Goal: Task Accomplishment & Management: Use online tool/utility

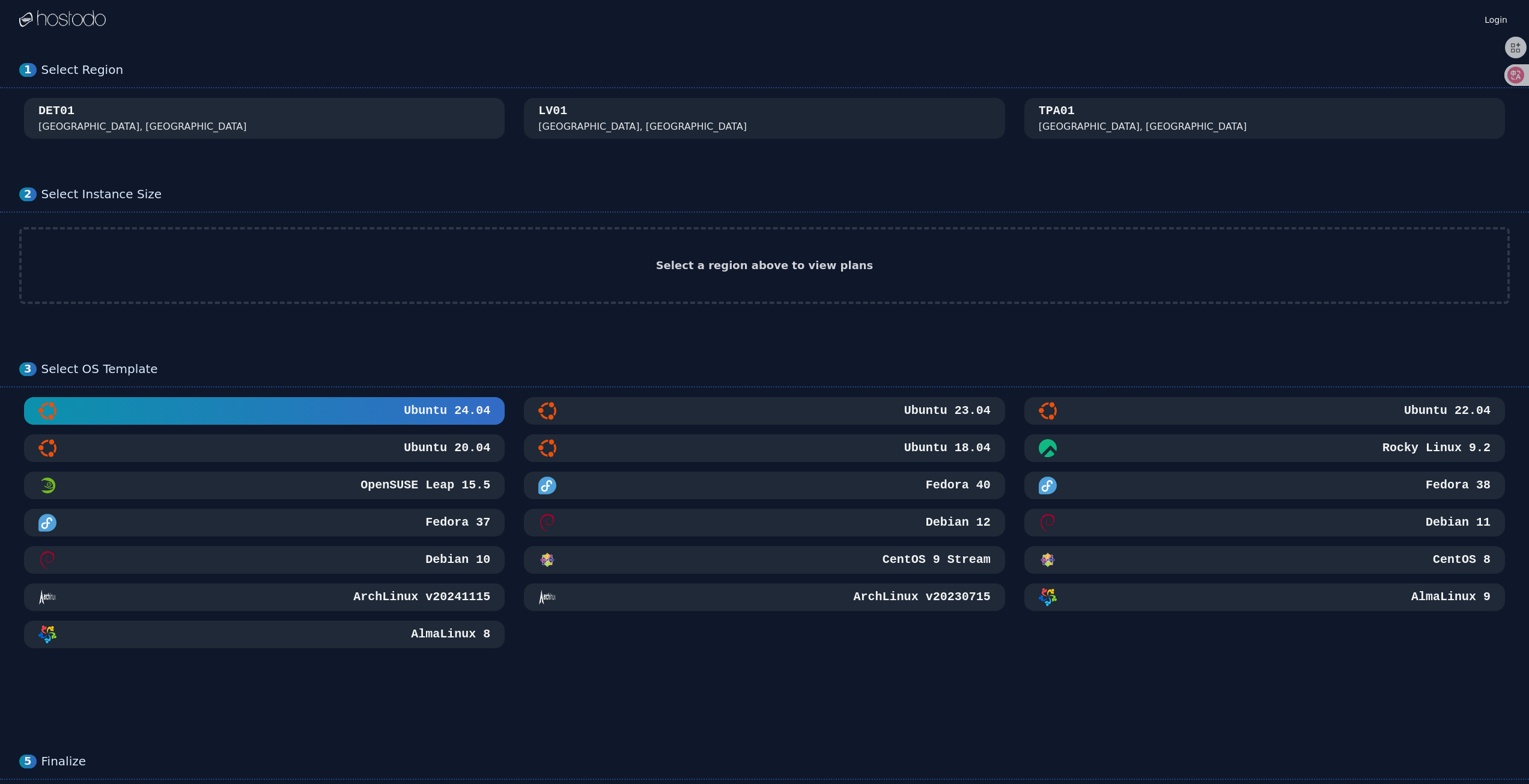
click at [207, 121] on div "DET01 Detroit, MI" at bounding box center [264, 118] width 452 height 31
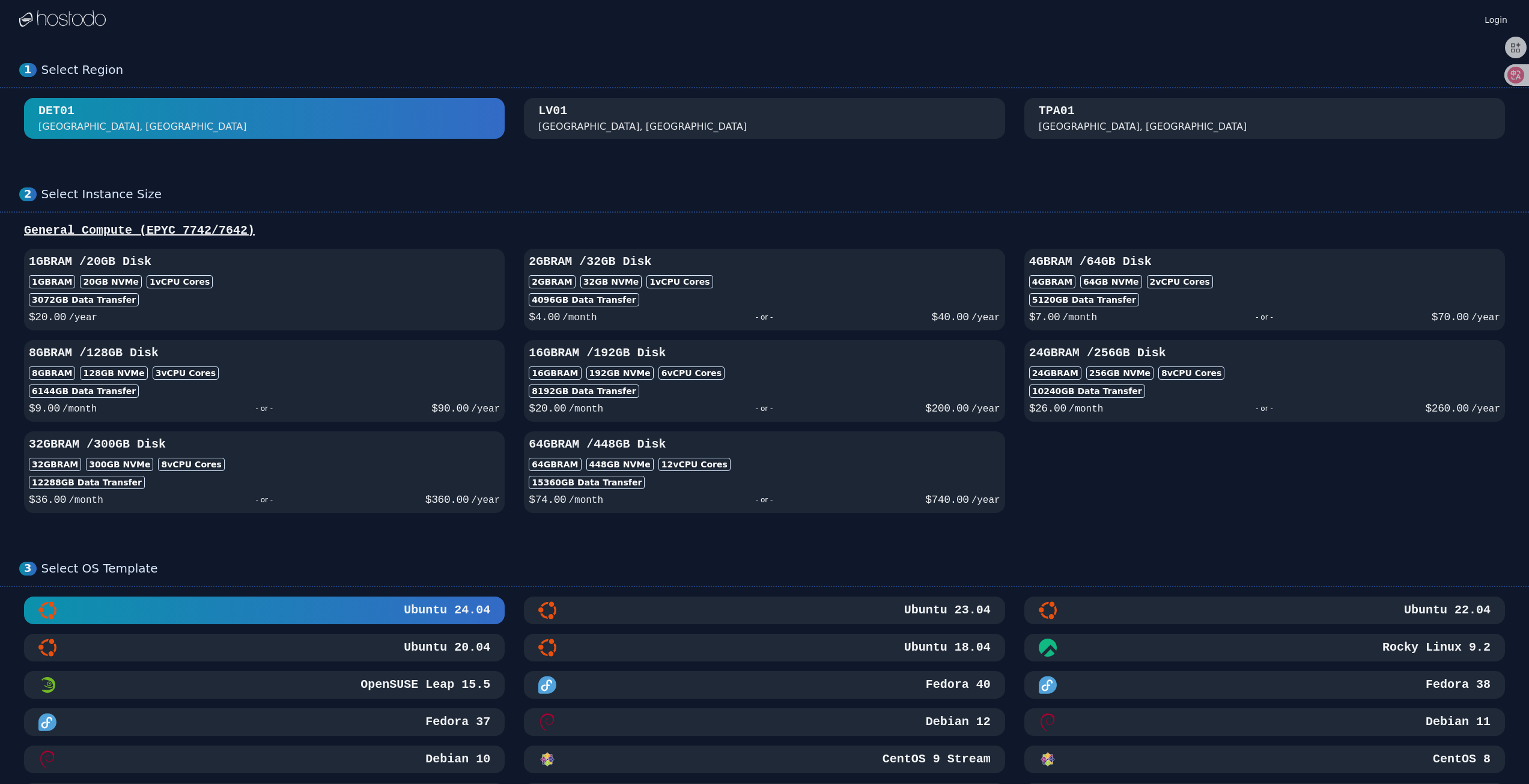
click at [562, 143] on div "1 Select Region DET01 Detroit, MI LV01 Las Vegas, NV TPA01 Tampa, FL" at bounding box center [764, 101] width 1529 height 125
click at [566, 129] on div "Las Vegas, NV" at bounding box center [642, 127] width 208 height 15
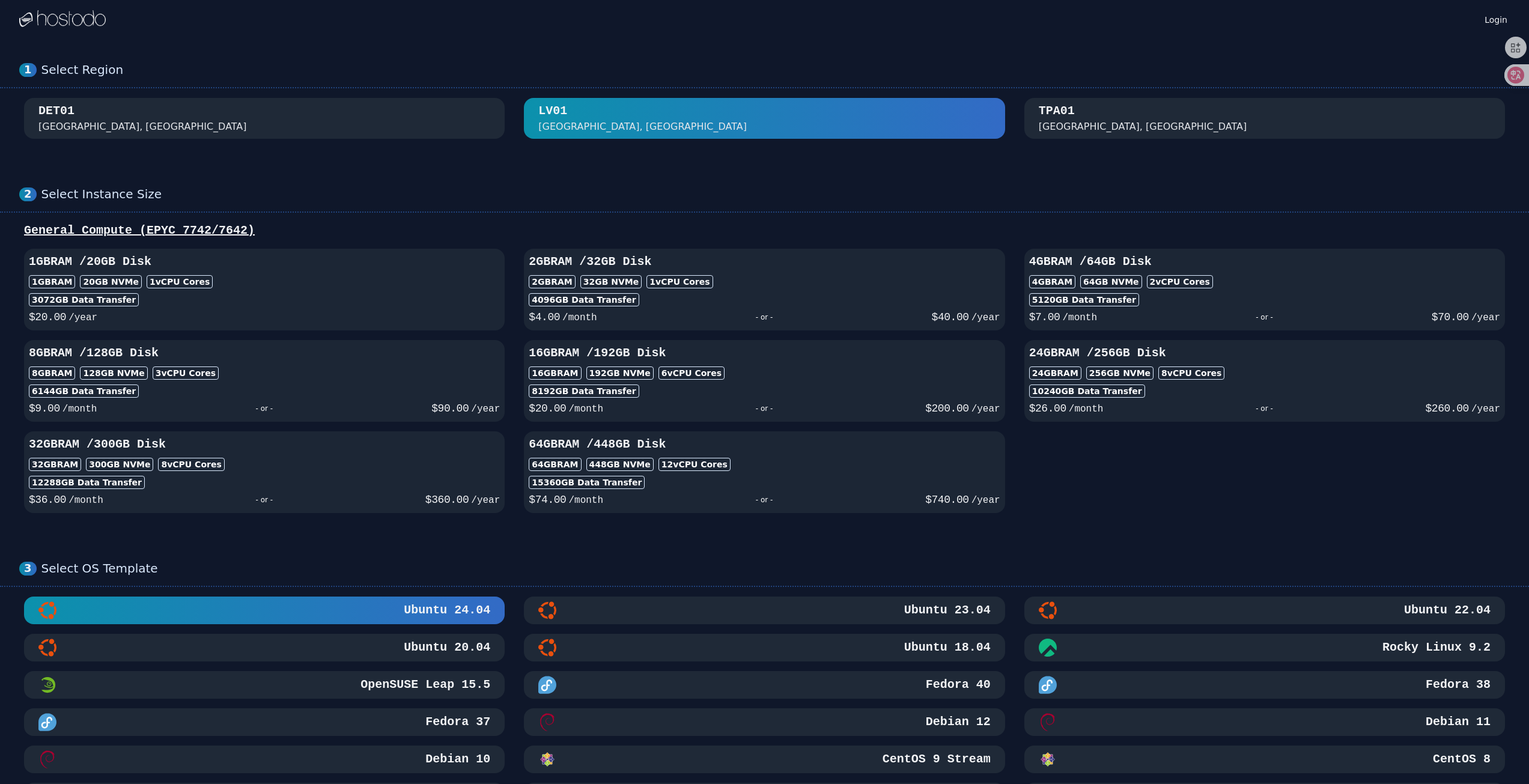
click at [1011, 114] on div "DET01 Detroit, MI LV01 Las Vegas, NV TPA01 Tampa, FL" at bounding box center [764, 118] width 1490 height 41
click at [1133, 110] on div "TPA01 Tampa, FL" at bounding box center [1265, 118] width 452 height 31
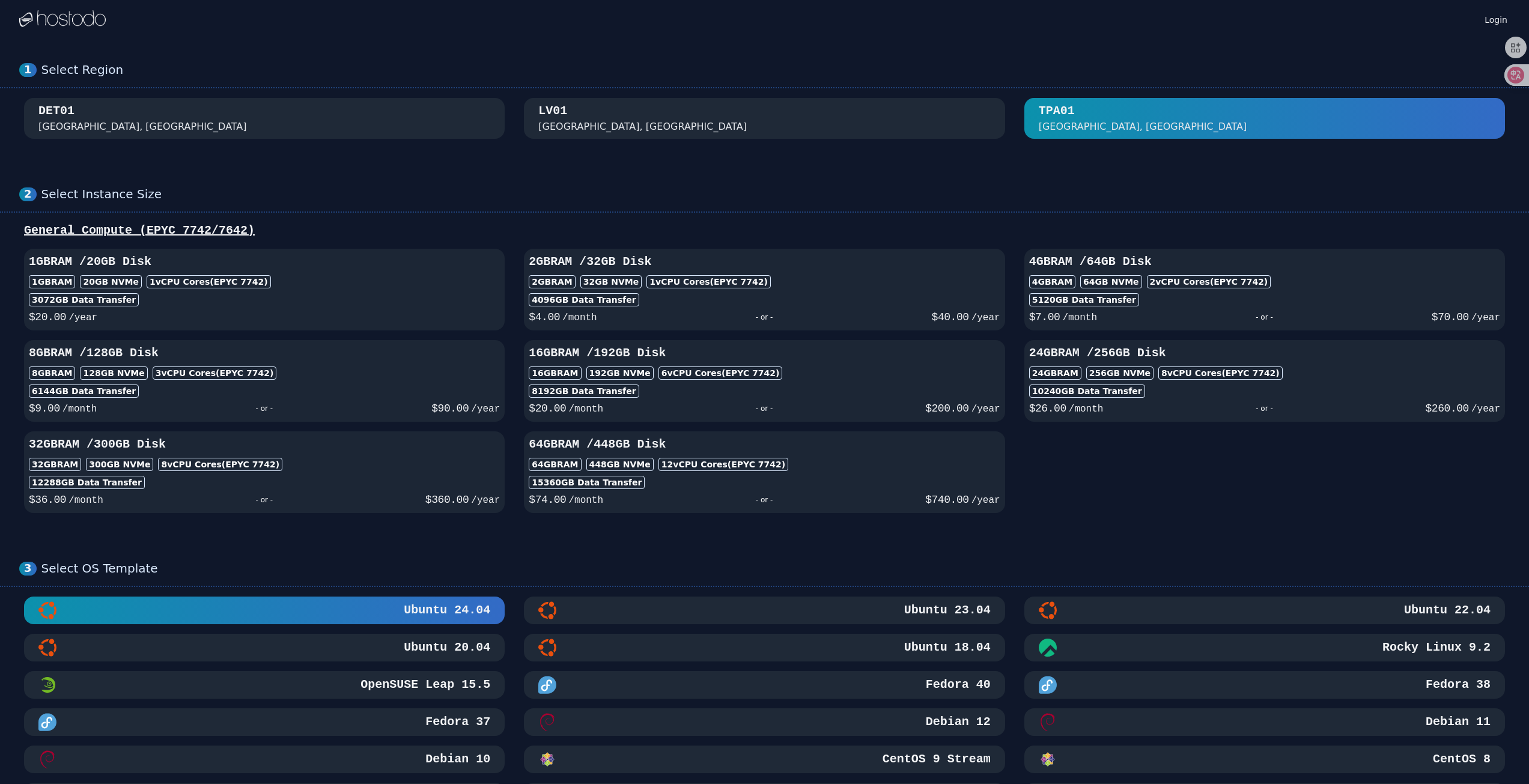
click at [334, 144] on div "1 Select Region DET01 Detroit, MI LV01 Las Vegas, NV TPA01 Tampa, FL" at bounding box center [764, 101] width 1529 height 125
click at [442, 113] on div "DET01 Detroit, MI" at bounding box center [264, 118] width 452 height 31
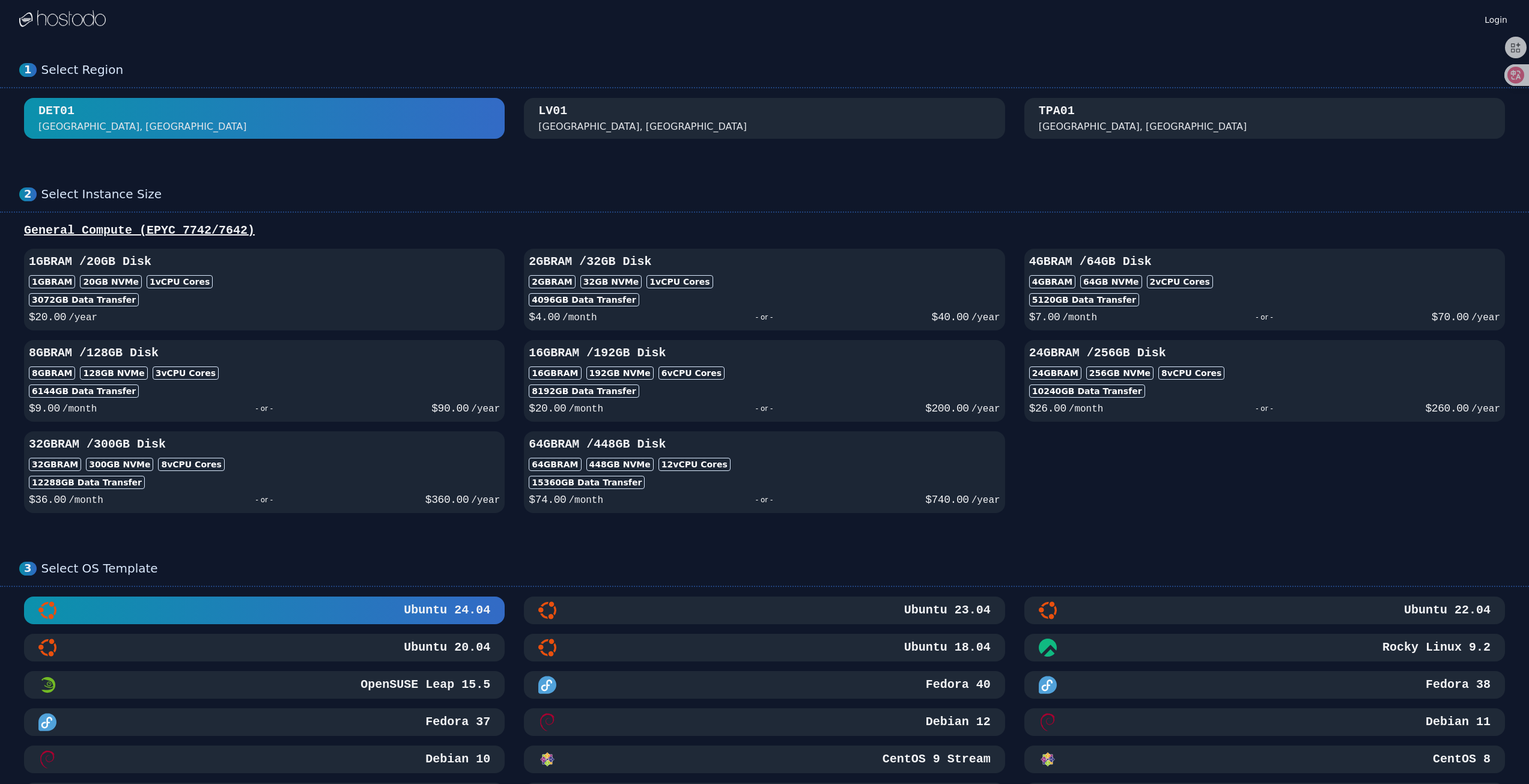
click at [640, 112] on div "LV01 Las Vegas, NV" at bounding box center [764, 118] width 452 height 31
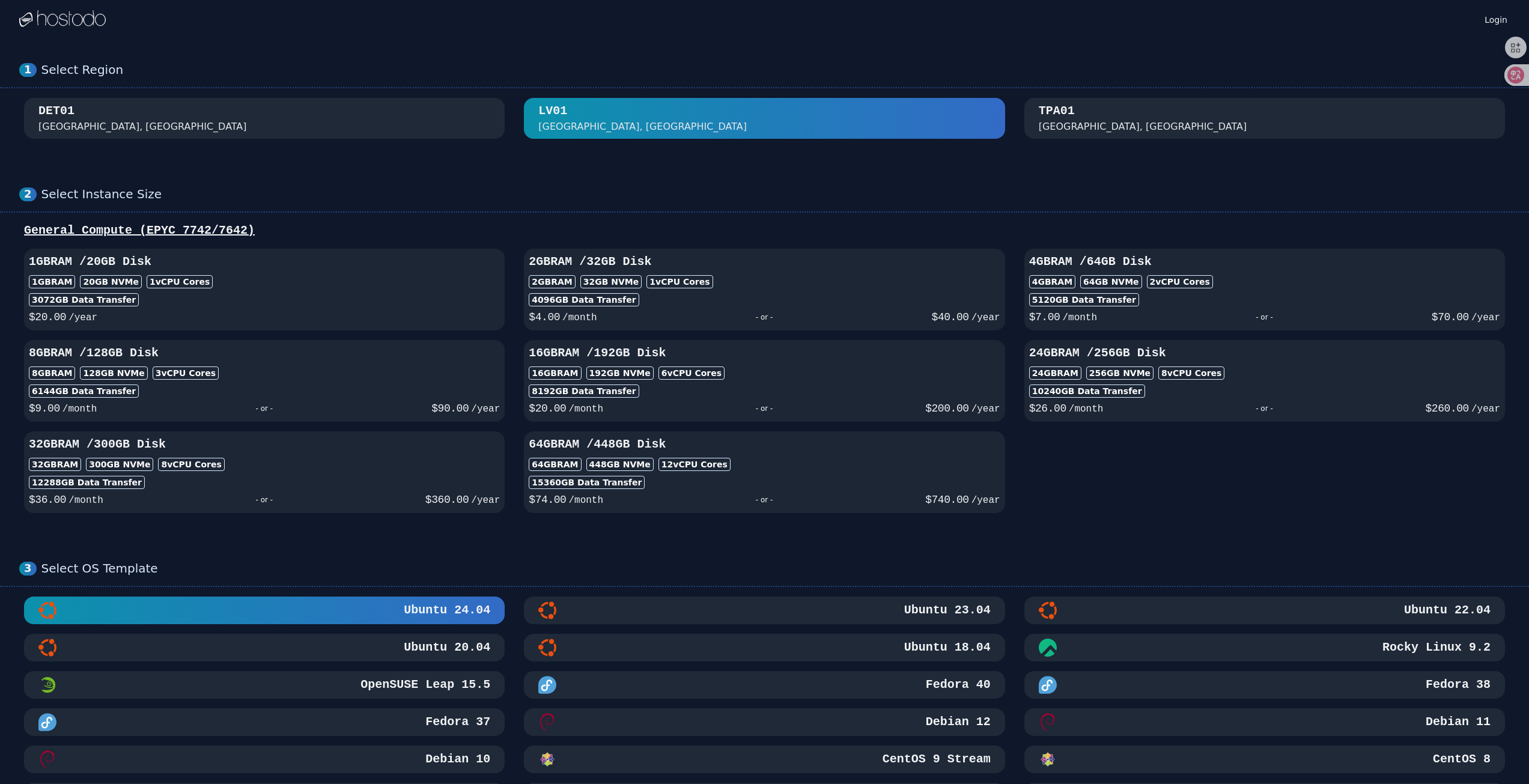
click at [1011, 107] on div "DET01 Detroit, MI LV01 Las Vegas, NV TPA01 Tampa, FL" at bounding box center [764, 118] width 1490 height 41
click at [1118, 118] on div "TPA01 Tampa, FL" at bounding box center [1265, 118] width 452 height 31
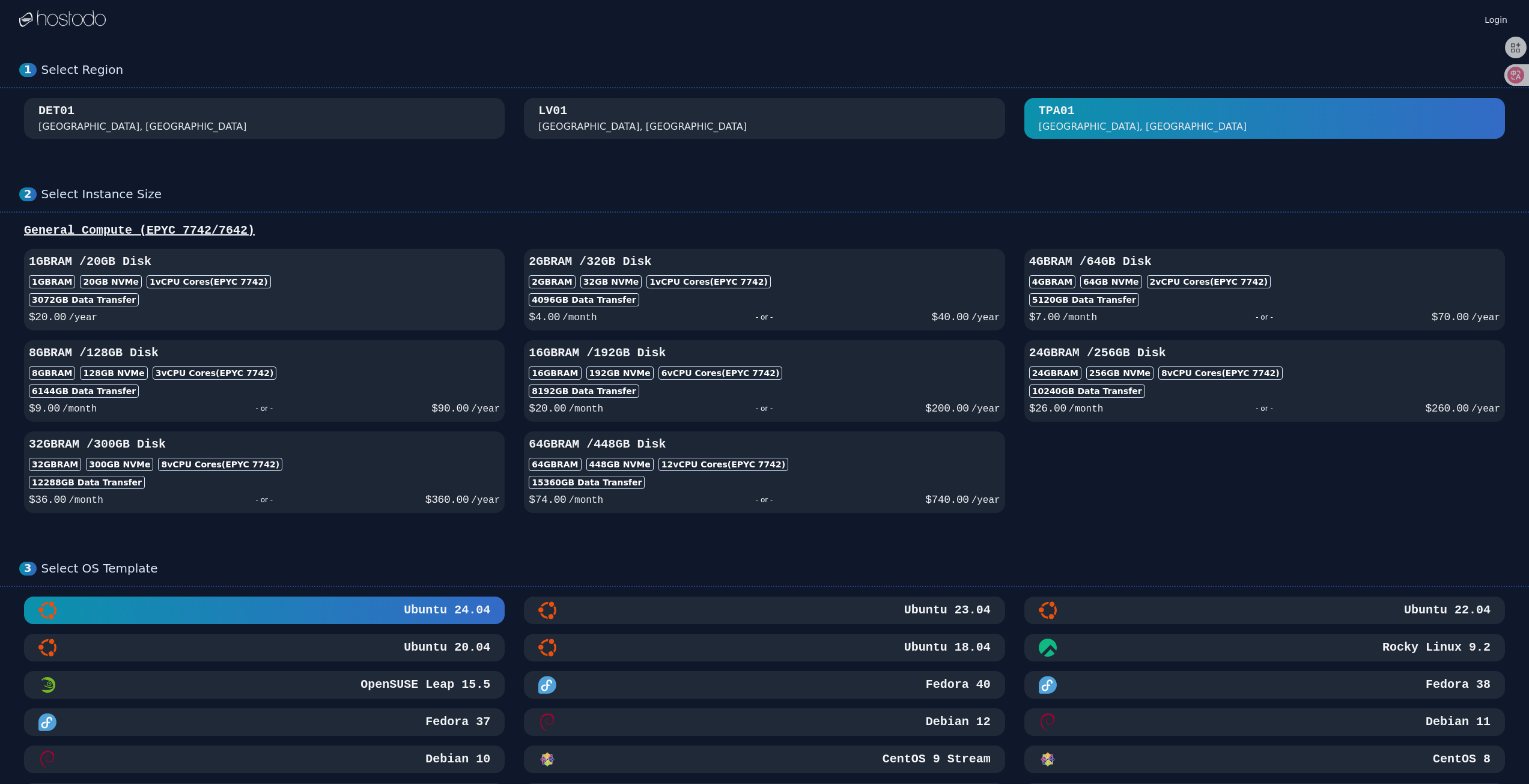
click at [239, 286] on div "1 vCPU Cores (EPYC 7742)" at bounding box center [209, 282] width 125 height 13
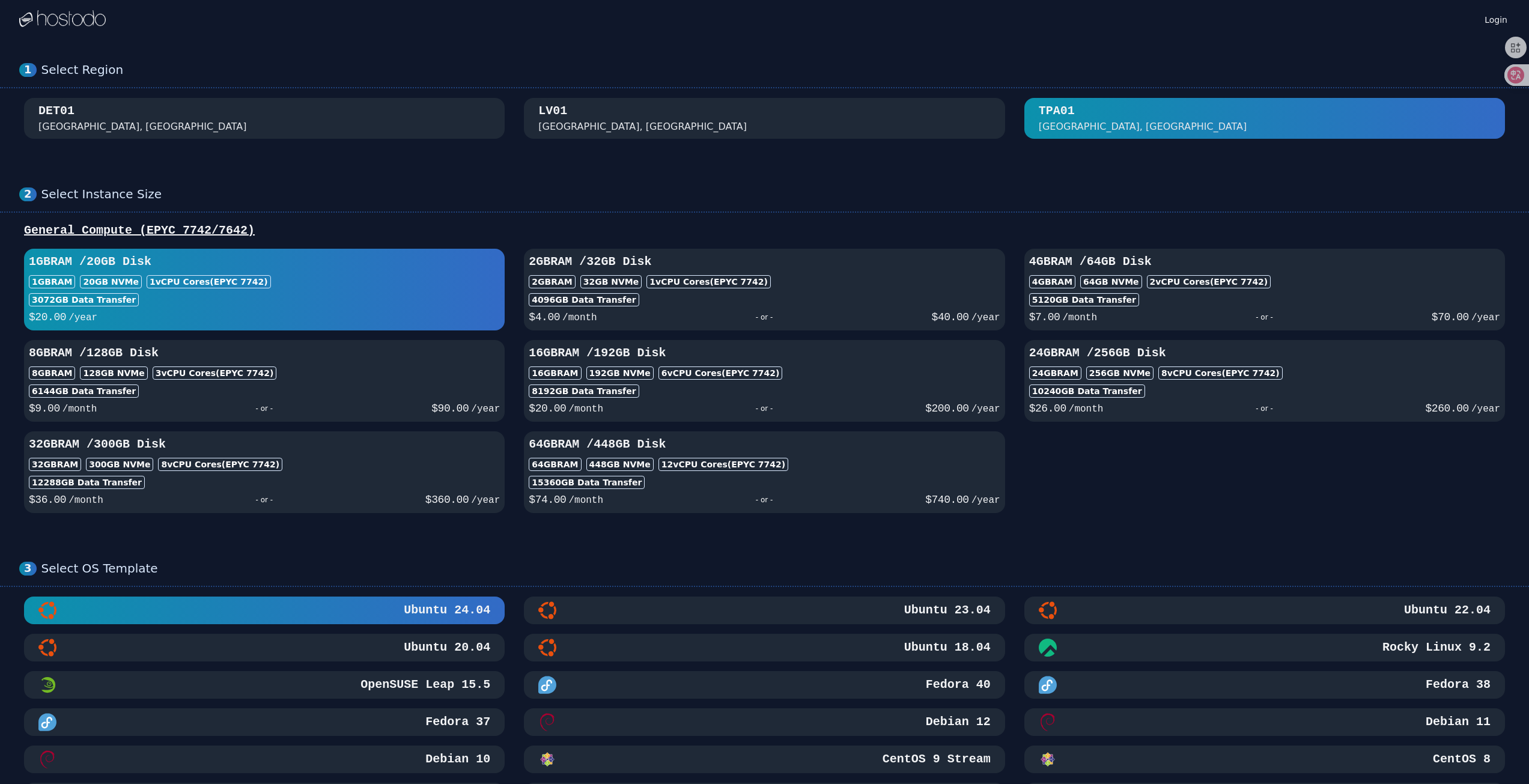
click at [232, 356] on h3 "8GB RAM / 128 GB Disk" at bounding box center [264, 353] width 471 height 17
select select "********"
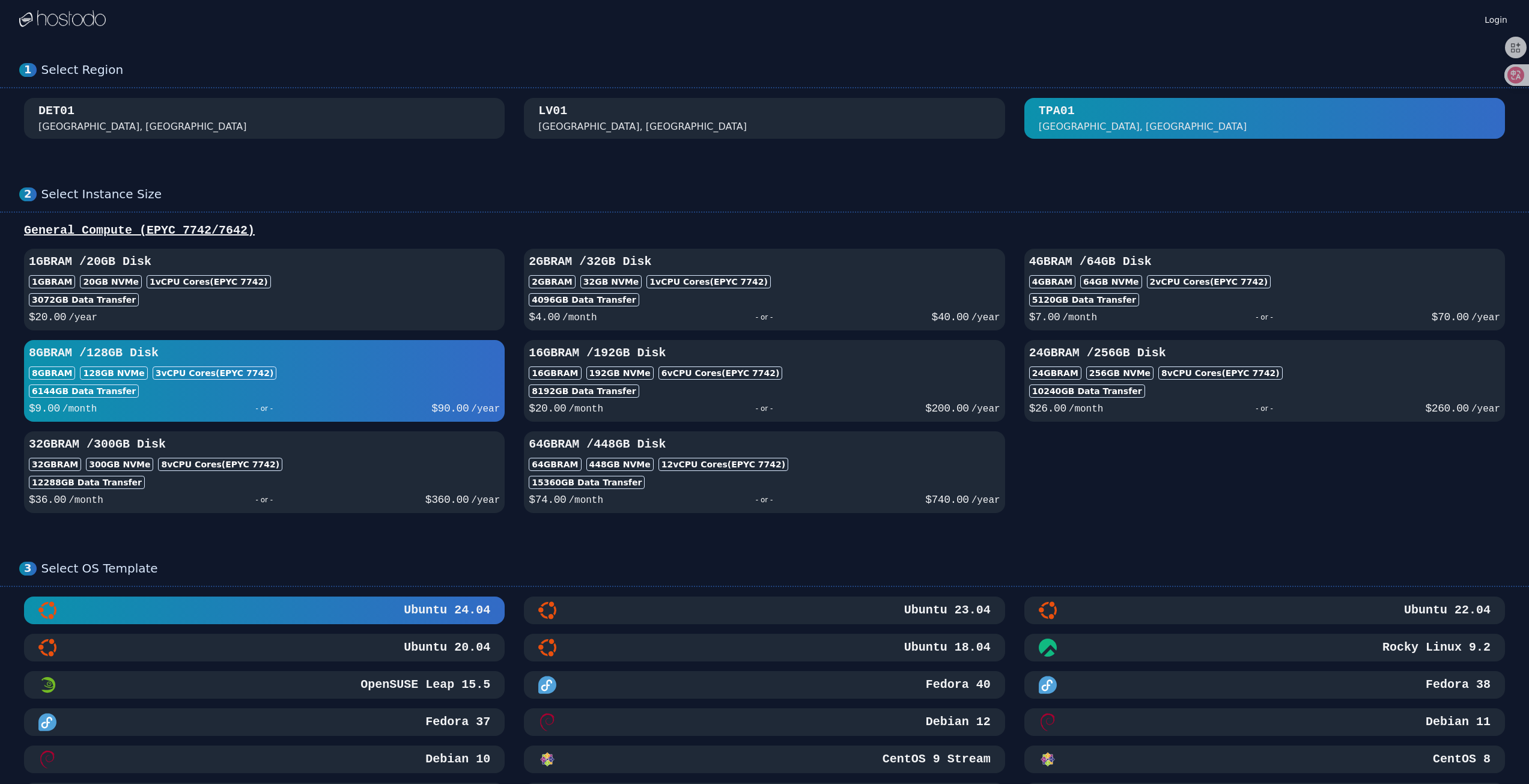
click at [240, 289] on div "1GB RAM / 20 GB Disk 1GB RAM 20 GB NVMe 1 vCPU Cores (EPYC 7742) 3072 GB Data T…" at bounding box center [264, 289] width 480 height 72
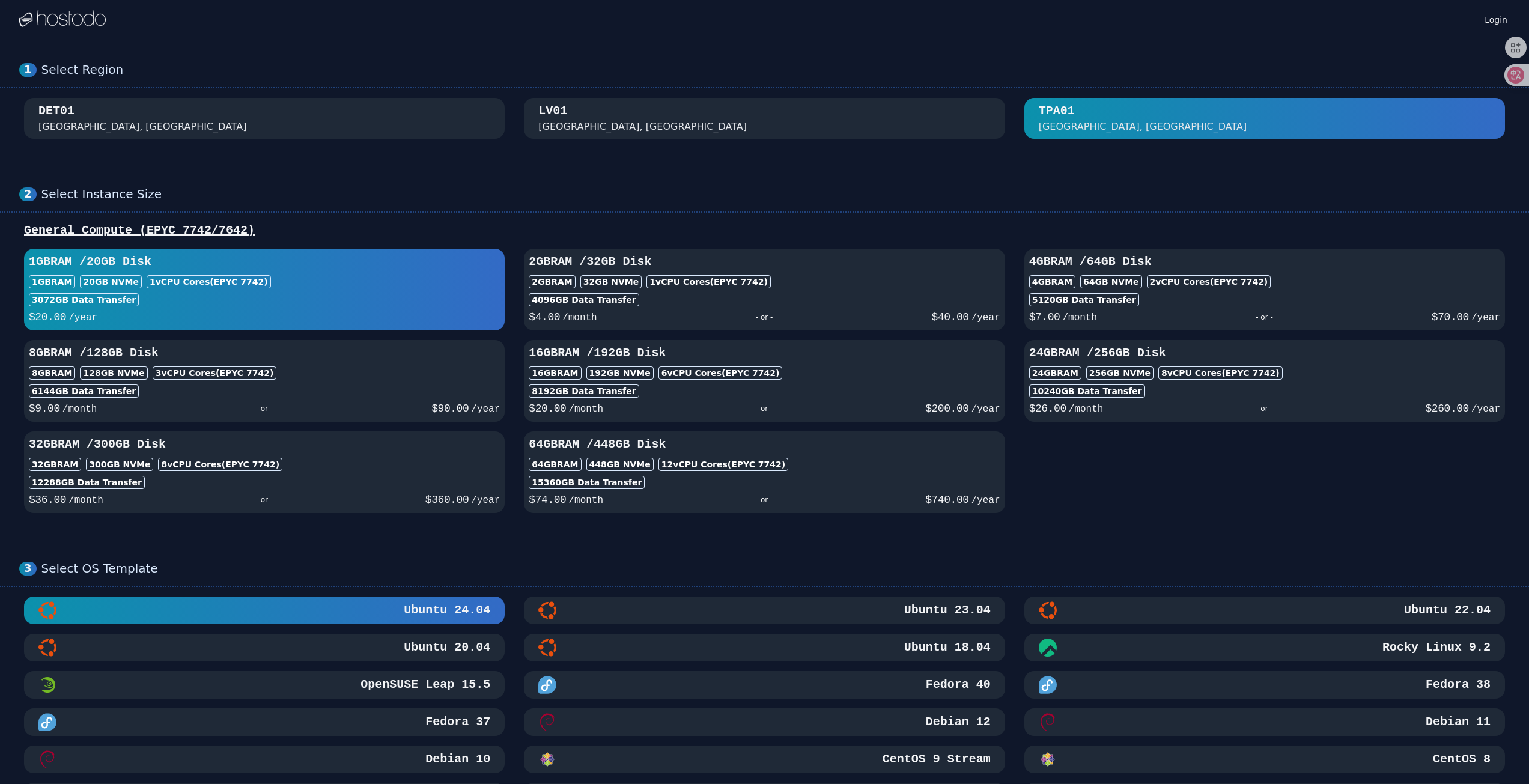
click at [278, 140] on div "1 Select Region DET01 Detroit, MI LV01 Las Vegas, NV TPA01 Tampa, FL" at bounding box center [764, 101] width 1529 height 125
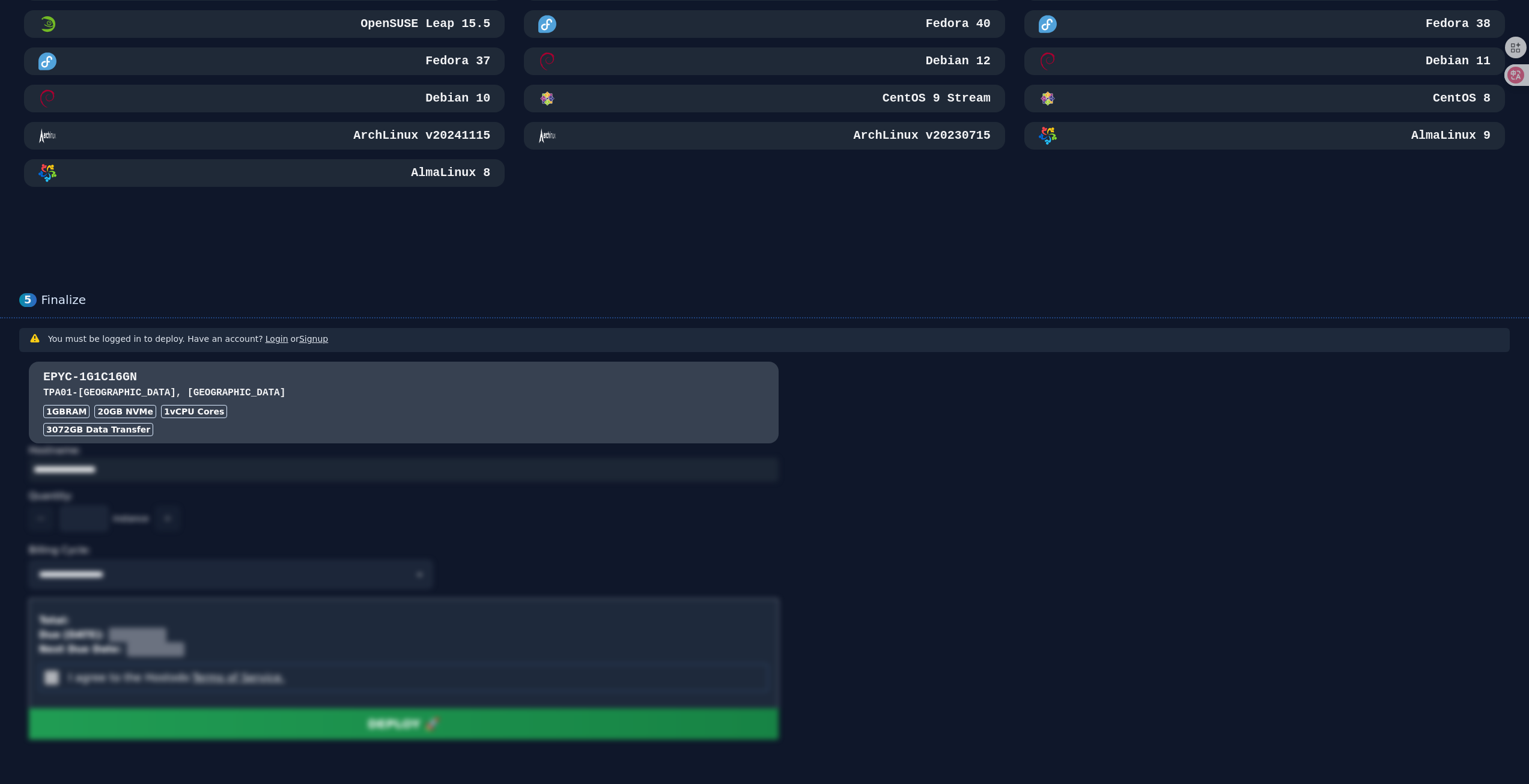
scroll to position [698, 0]
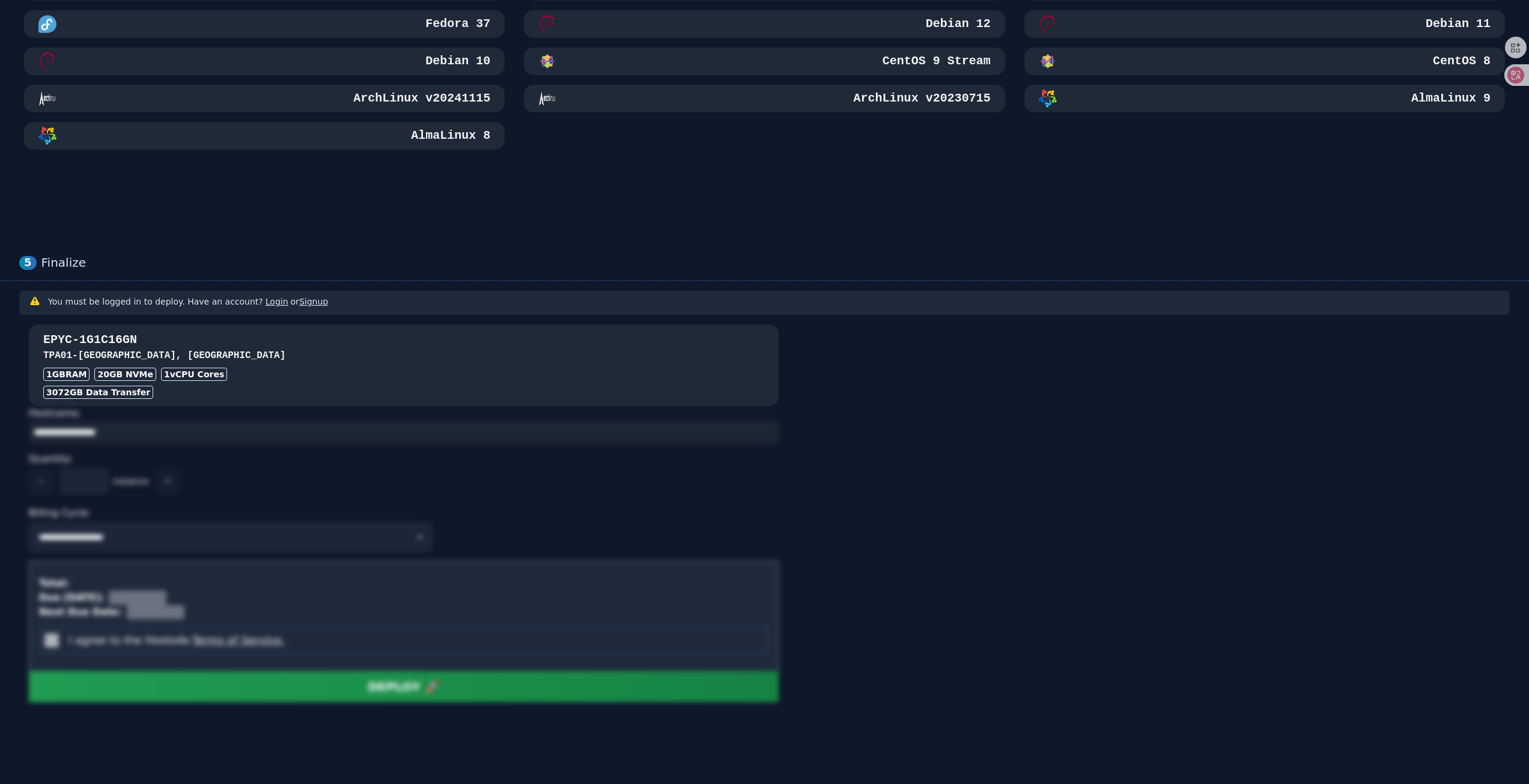
click at [227, 370] on div "1GB RAM 20 GB NVMe 1 vCPU Cores" at bounding box center [404, 374] width 721 height 13
